Goal: Task Accomplishment & Management: Use online tool/utility

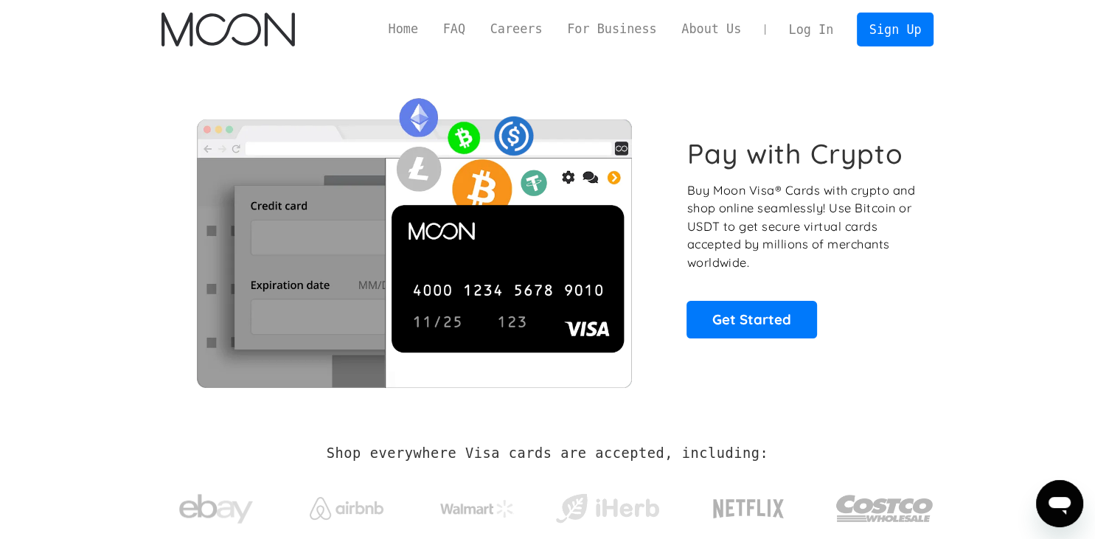
click at [821, 32] on link "Log In" at bounding box center [811, 29] width 69 height 32
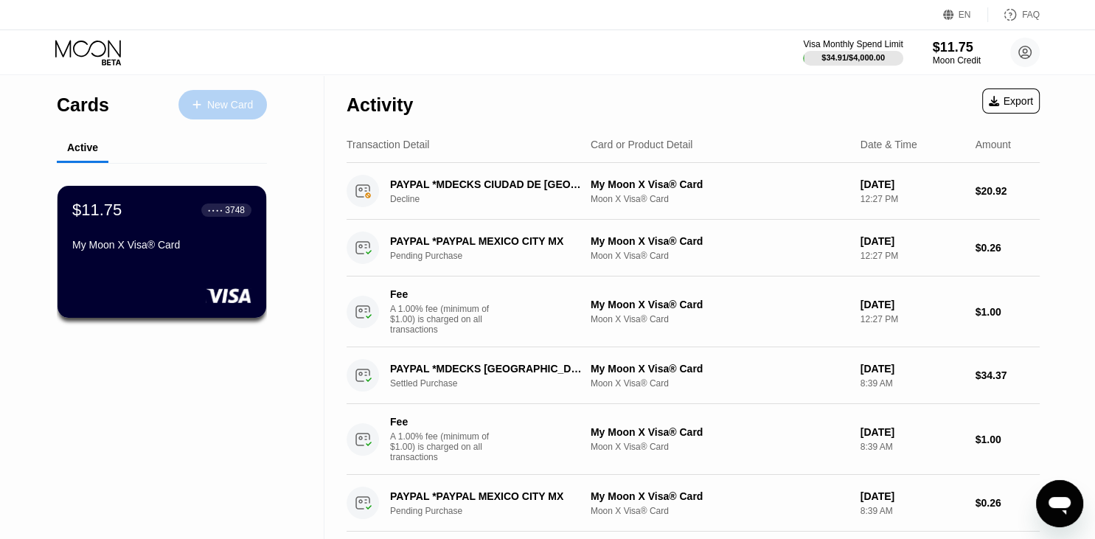
click at [225, 108] on div "New Card" at bounding box center [230, 105] width 46 height 13
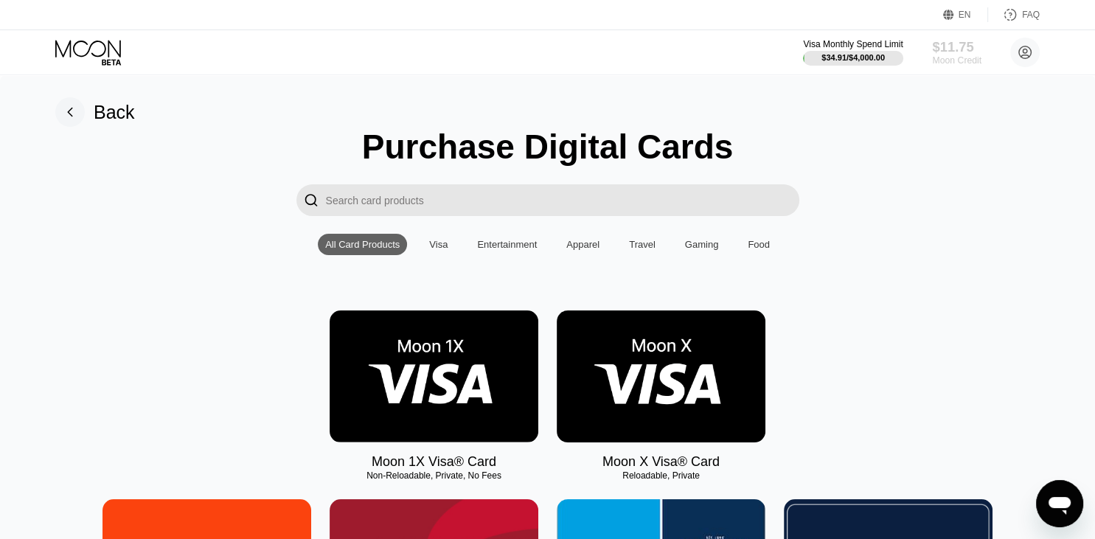
click at [951, 58] on div "Moon Credit" at bounding box center [956, 60] width 49 height 10
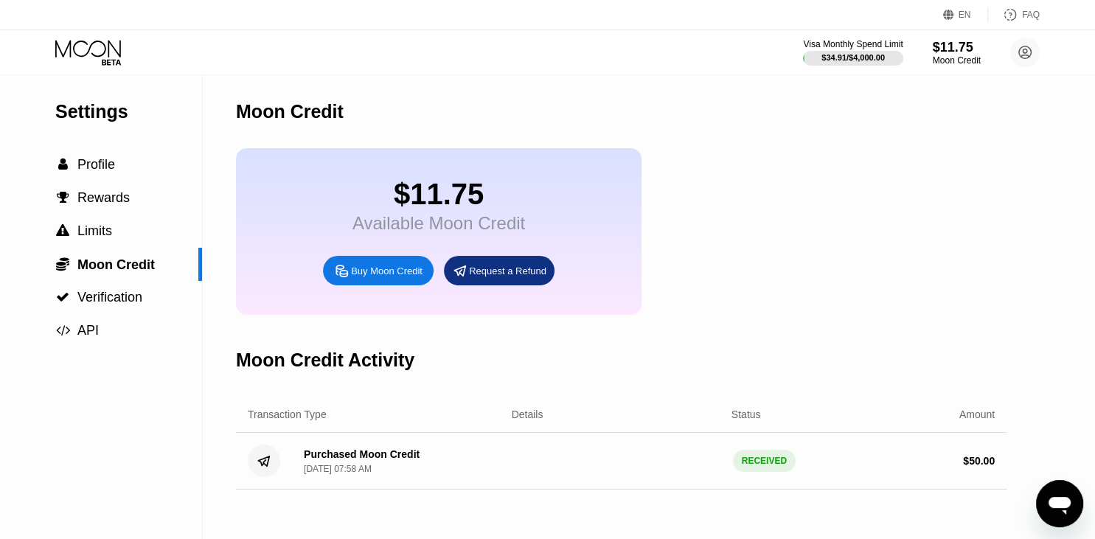
click at [524, 277] on div "Request a Refund" at bounding box center [507, 271] width 77 height 13
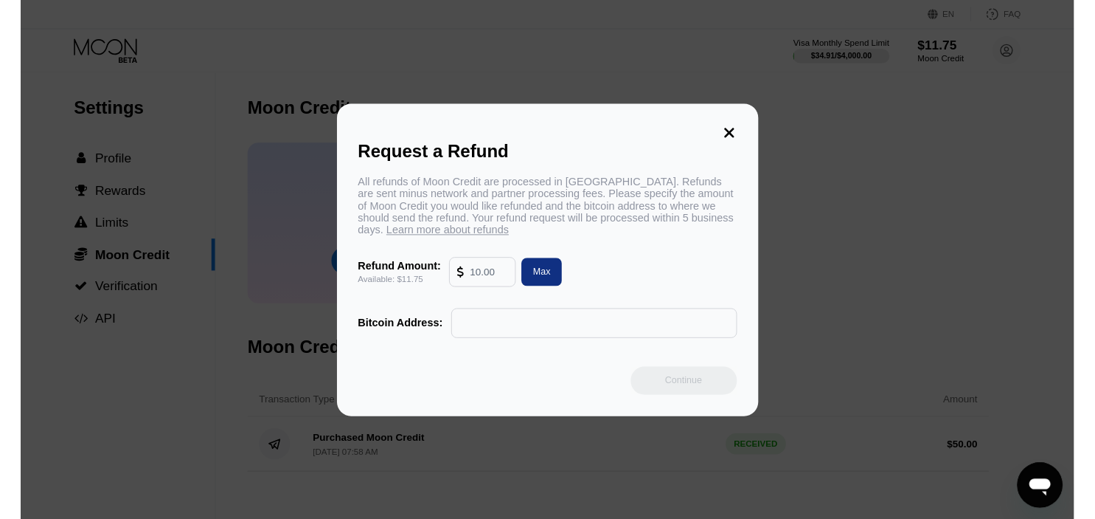
scroll to position [1, 0]
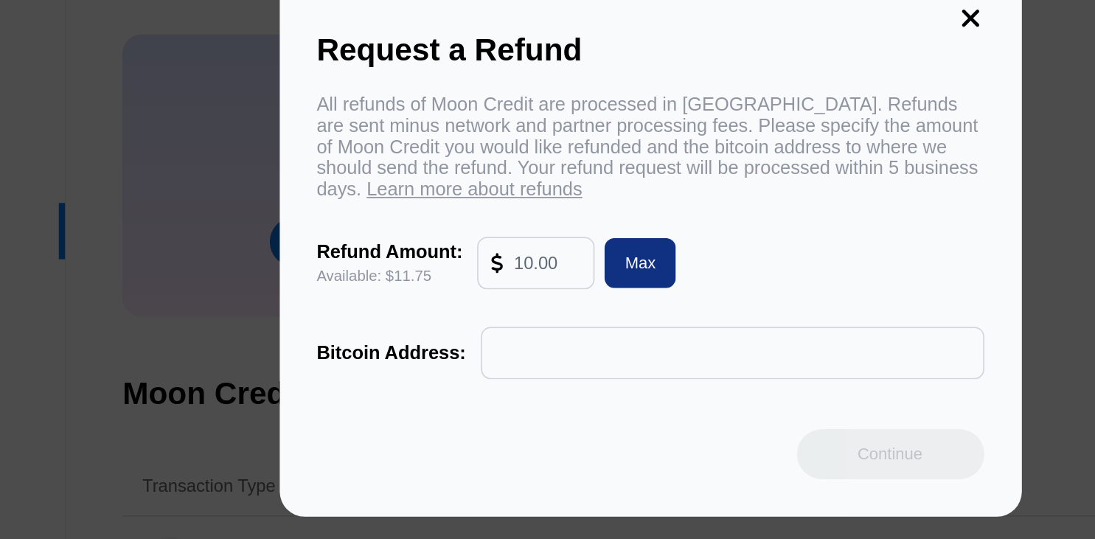
click at [477, 290] on input "text" at bounding box center [487, 283] width 40 height 30
type input "11.75"
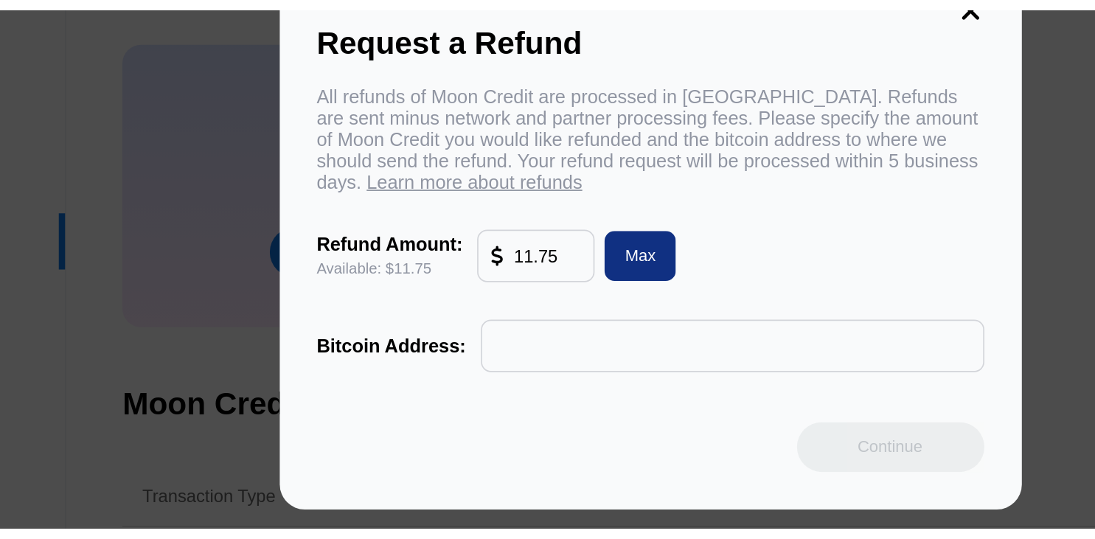
scroll to position [1, 0]
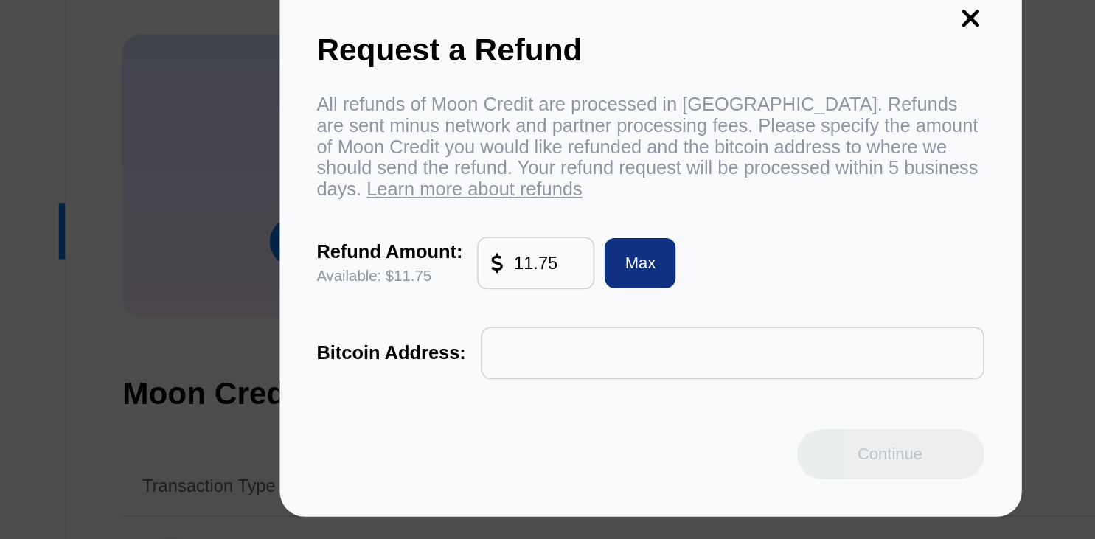
click at [493, 350] on input "text" at bounding box center [596, 336] width 281 height 30
paste input "bc1qaanl4ufapqgynxxua2f600d4llgx7se80va42q"
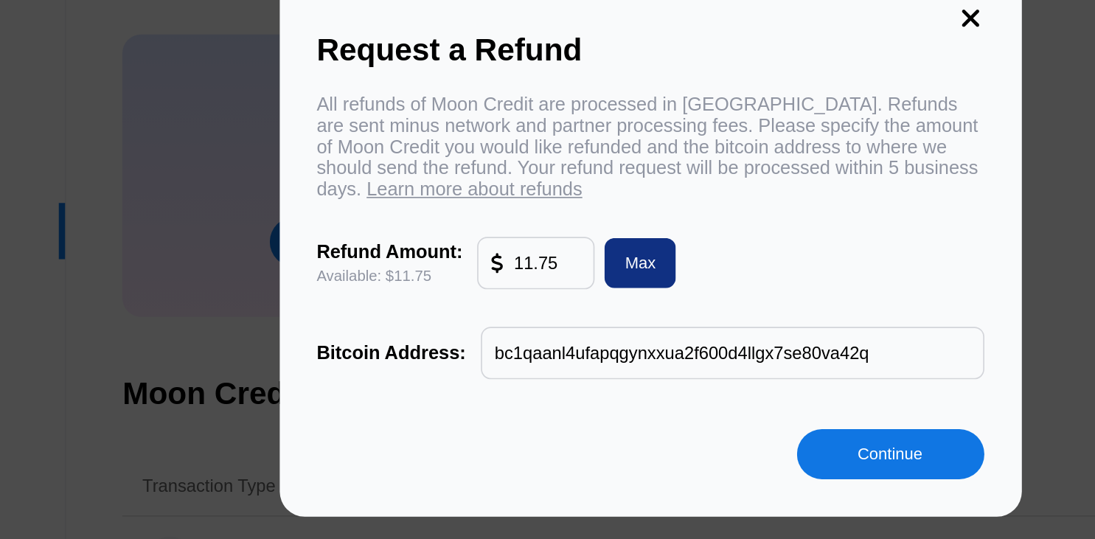
type input "bc1qaanl4ufapqgynxxua2f600d4llgx7se80va42q"
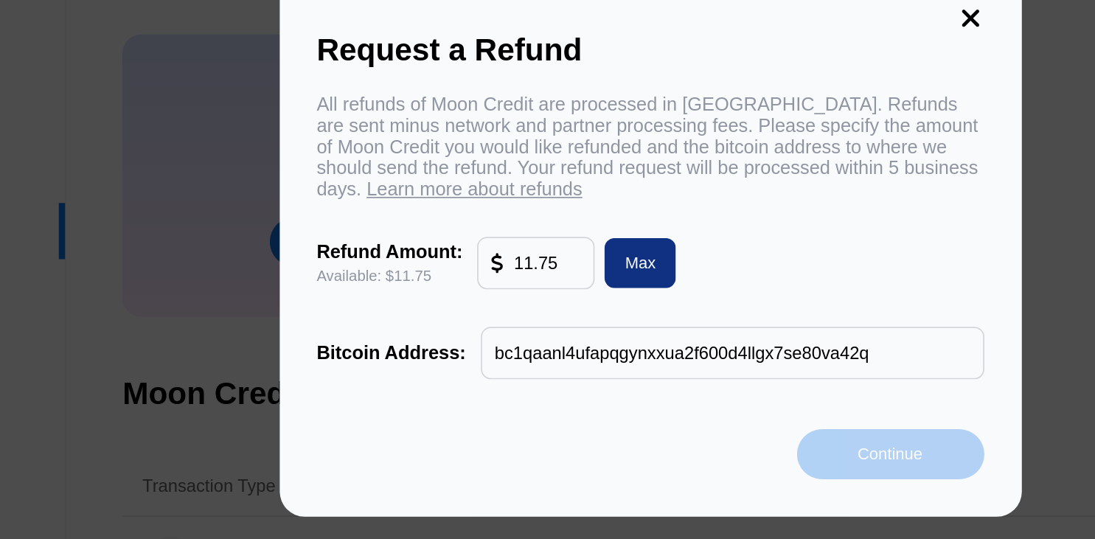
click at [685, 401] on div "Continue" at bounding box center [689, 395] width 38 height 13
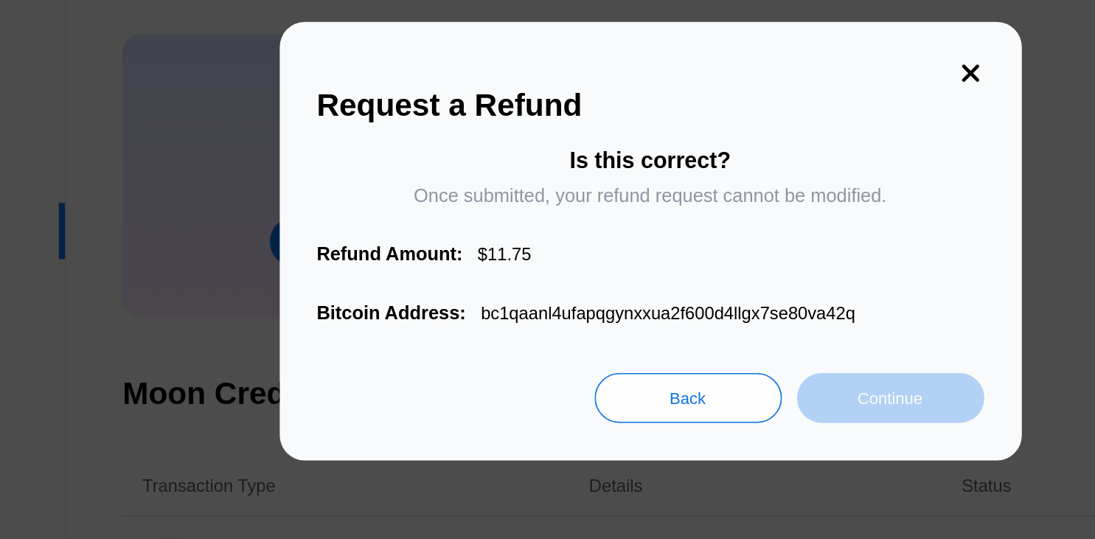
click at [687, 369] on div "Continue" at bounding box center [689, 362] width 38 height 13
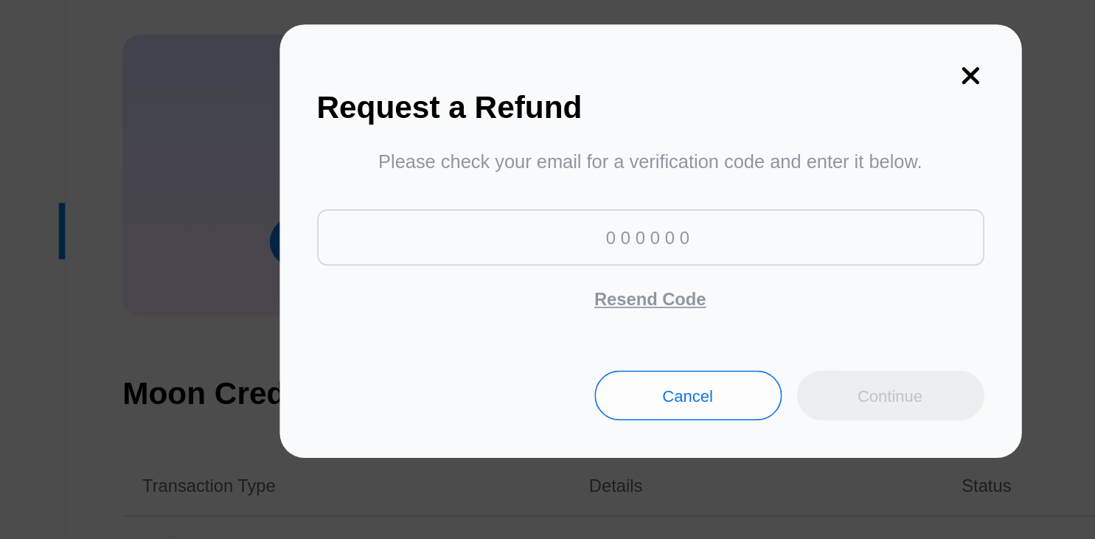
click at [535, 271] on input at bounding box center [548, 267] width 394 height 33
paste input "357040"
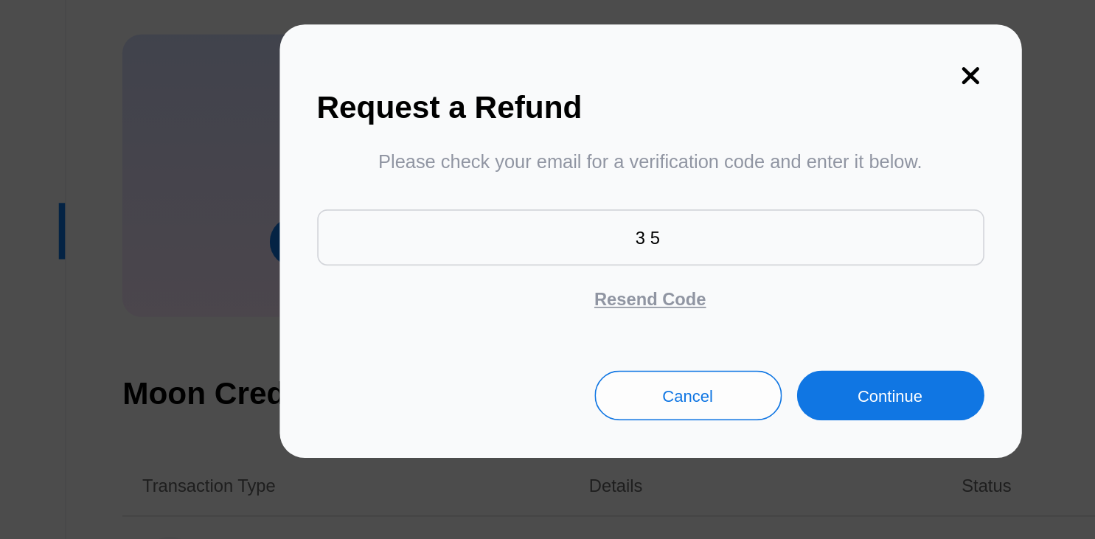
type input "3"
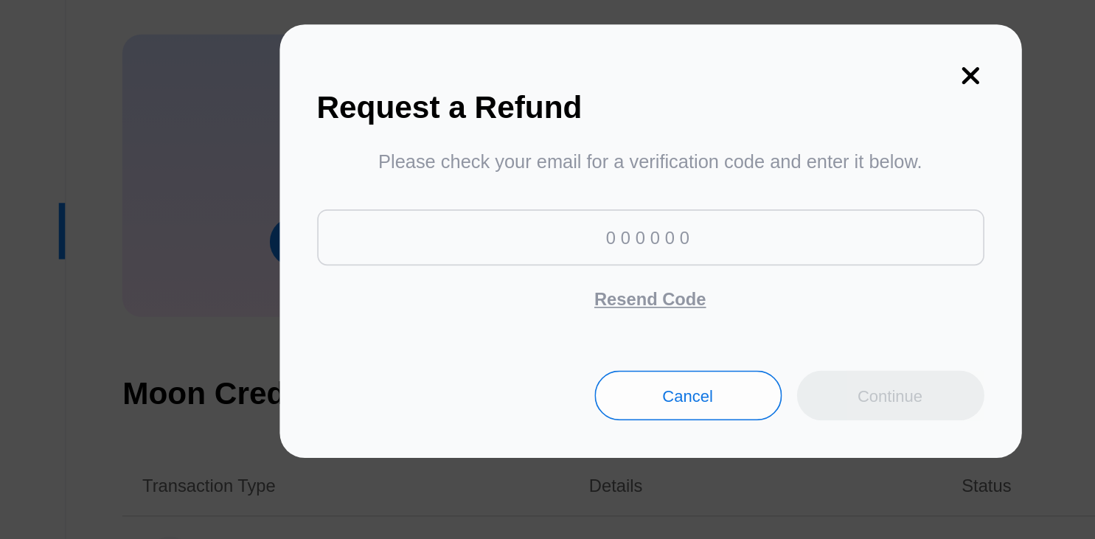
paste input "357040"
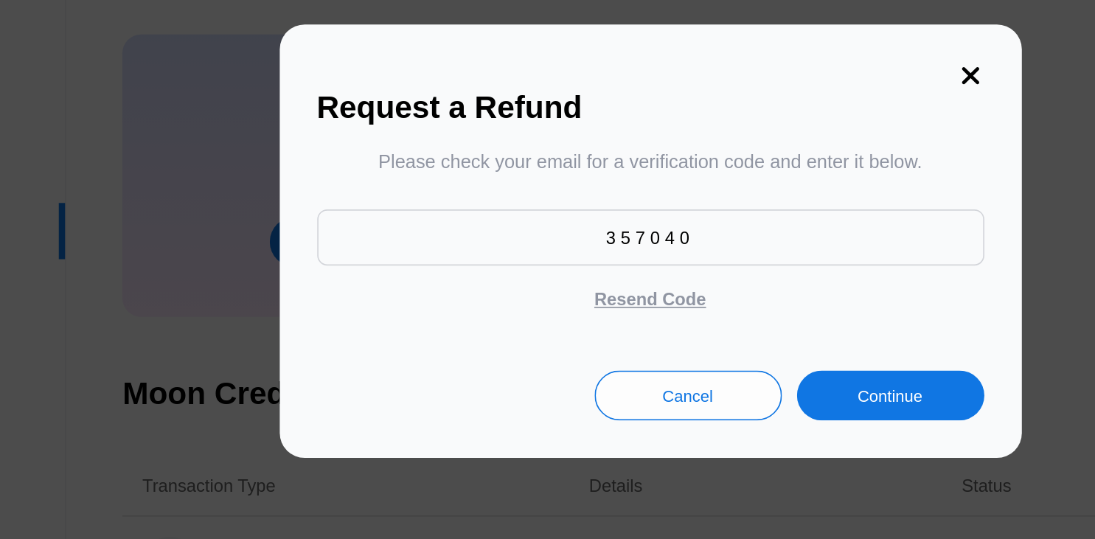
type input "357040"
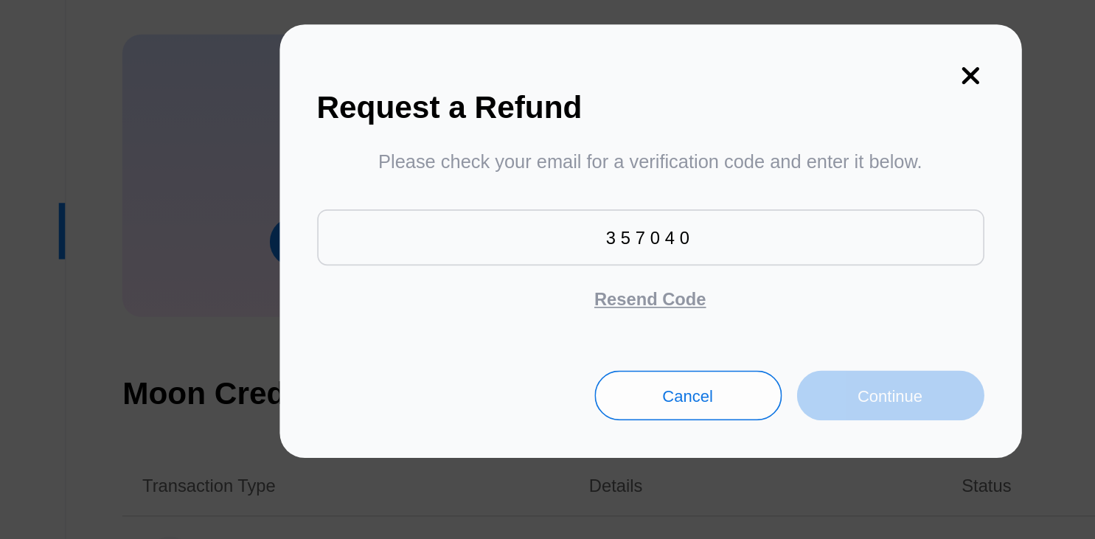
click at [698, 364] on div "Continue" at bounding box center [689, 361] width 38 height 13
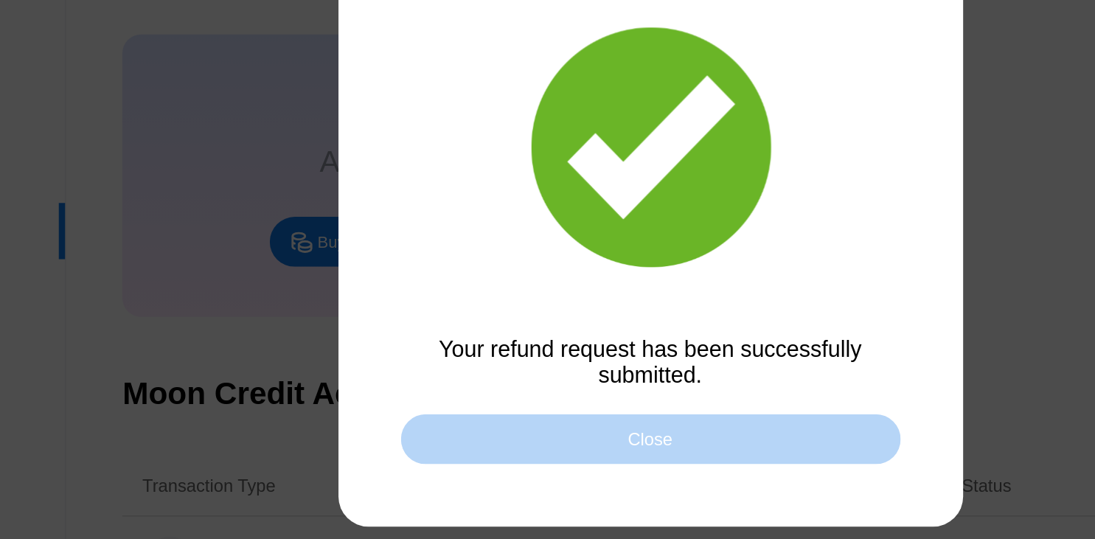
click at [563, 386] on div "Close" at bounding box center [547, 387] width 295 height 30
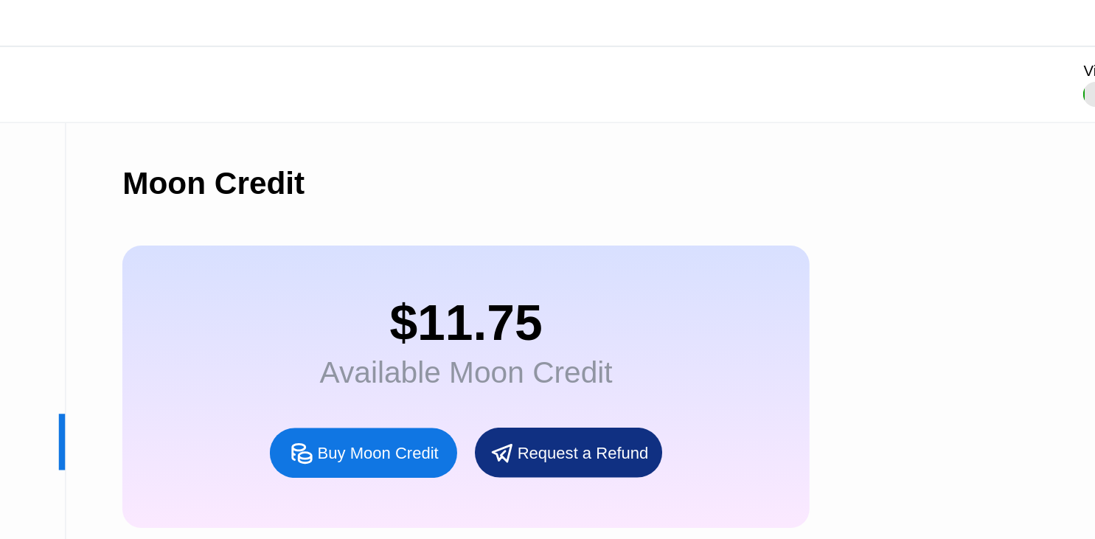
scroll to position [0, 0]
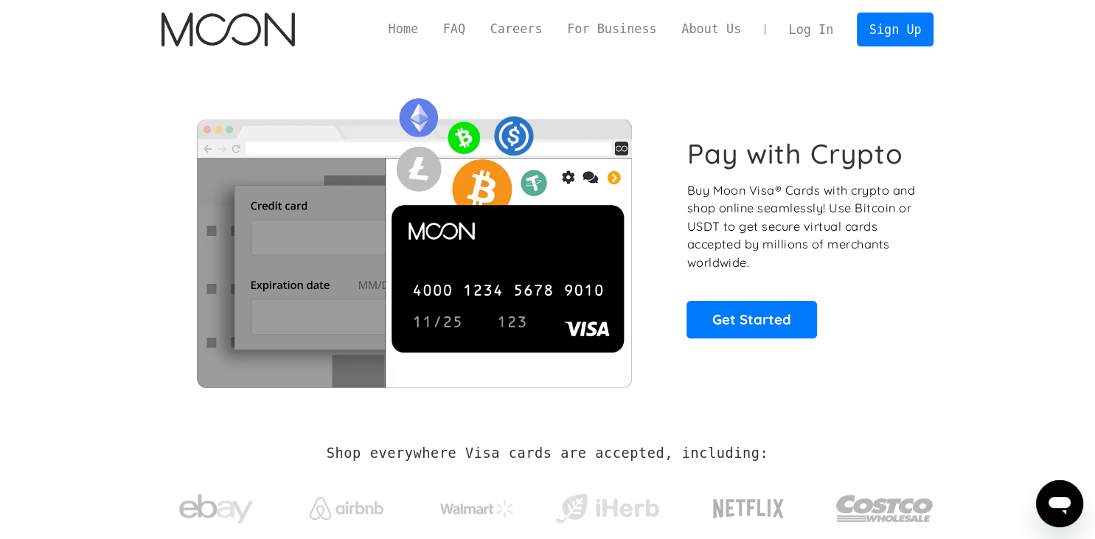
click at [813, 29] on link "Log In" at bounding box center [811, 29] width 69 height 32
